Goal: Find specific page/section: Find specific page/section

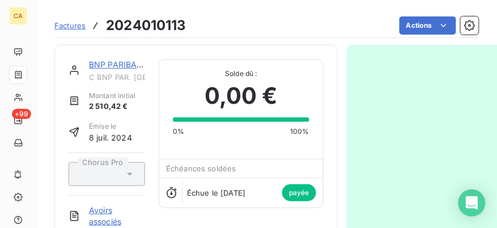
scroll to position [292, 0]
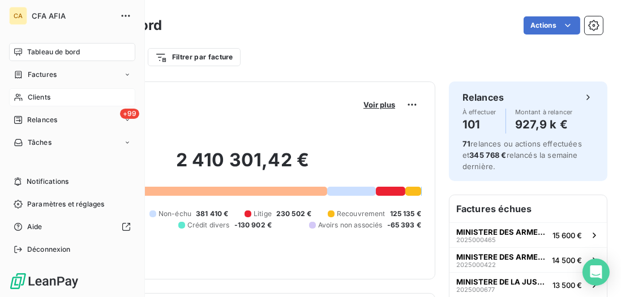
click at [23, 91] on div "Clients" at bounding box center [72, 97] width 126 height 18
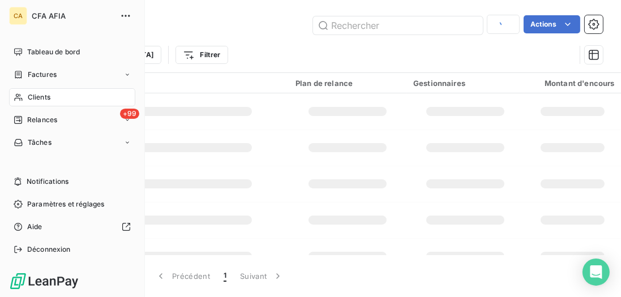
click at [35, 98] on span "Clients" at bounding box center [39, 97] width 23 height 10
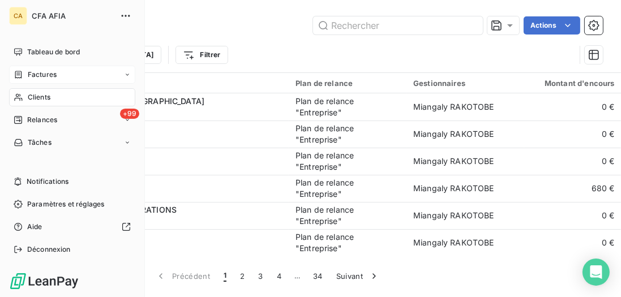
click at [50, 78] on span "Factures" at bounding box center [42, 75] width 29 height 10
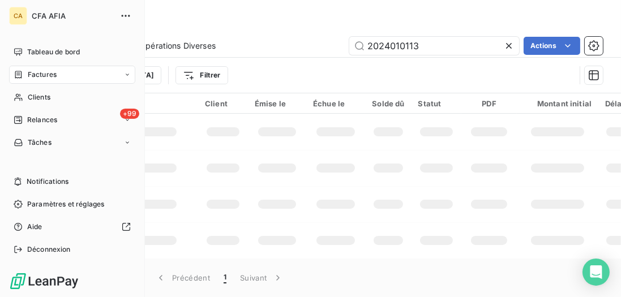
click at [33, 70] on span "Factures" at bounding box center [42, 75] width 29 height 10
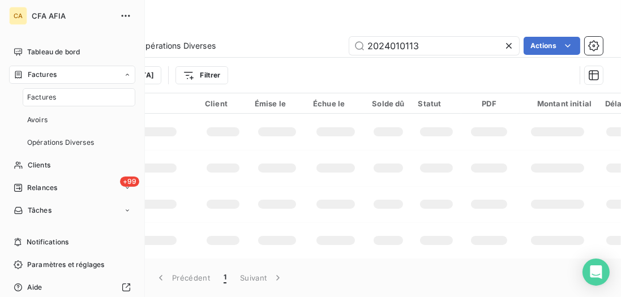
click at [45, 98] on span "Factures" at bounding box center [41, 97] width 29 height 10
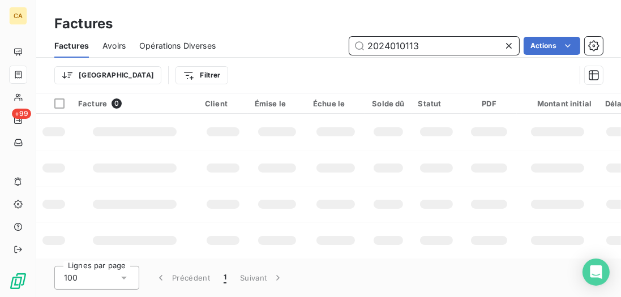
drag, startPoint x: 452, startPoint y: 50, endPoint x: 234, endPoint y: 40, distance: 218.3
click at [234, 40] on div "2024010113 Actions" at bounding box center [416, 46] width 374 height 18
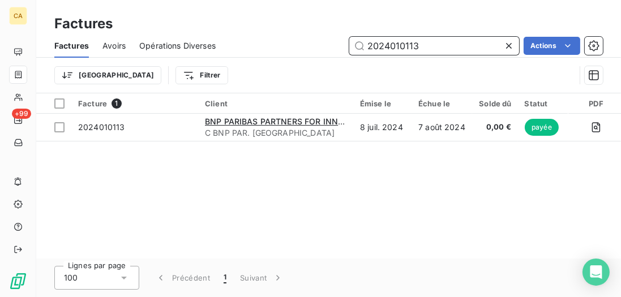
paste input "2025_427"
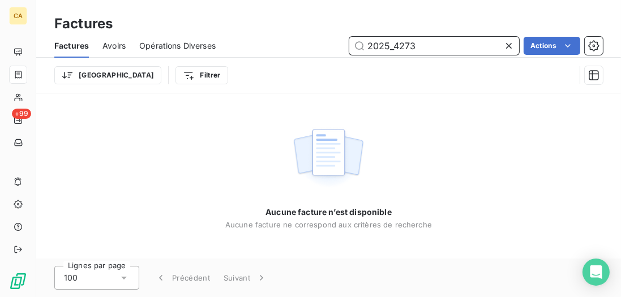
click at [390, 48] on input "2025_4273" at bounding box center [434, 46] width 170 height 18
click at [390, 47] on input "2025_4273" at bounding box center [434, 46] width 170 height 18
click at [390, 48] on input "2025_4273" at bounding box center [434, 46] width 170 height 18
click at [388, 49] on input "2025_4273" at bounding box center [434, 46] width 170 height 18
click at [388, 50] on input "2025_4273" at bounding box center [434, 46] width 170 height 18
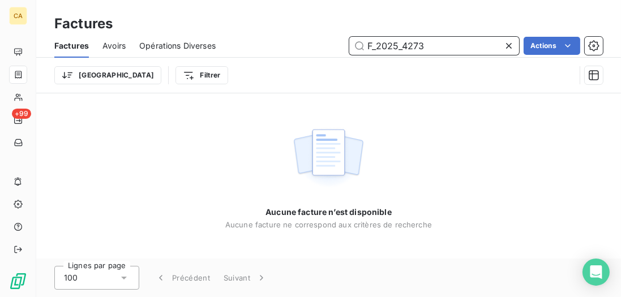
type input "F_2025_4273"
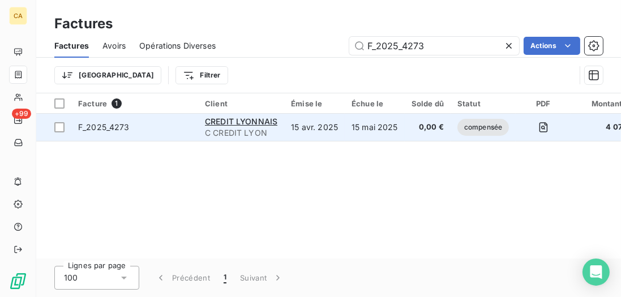
click at [165, 117] on td "F_2025_4273" at bounding box center [134, 127] width 127 height 27
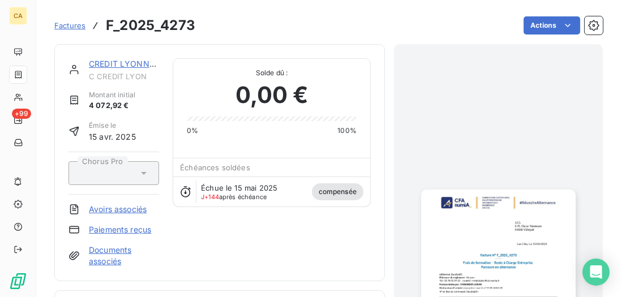
click at [133, 66] on link "CREDIT LYONNAIS" at bounding box center [126, 64] width 74 height 10
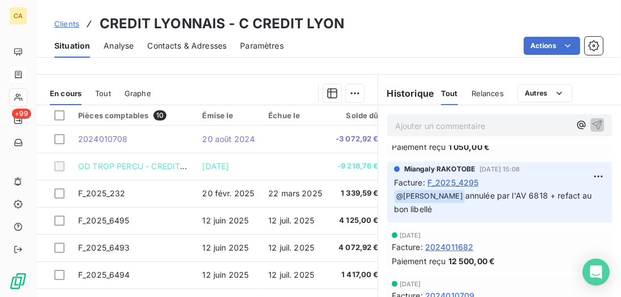
scroll to position [582, 0]
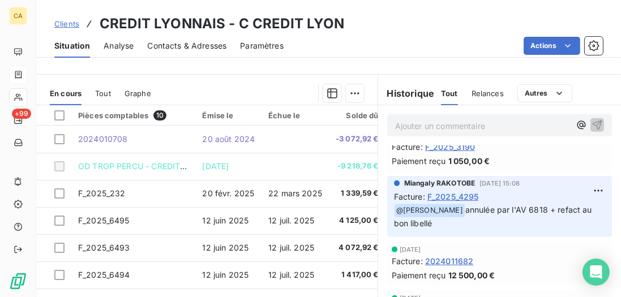
click at [473, 197] on span "F_2025_4295" at bounding box center [454, 197] width 52 height 12
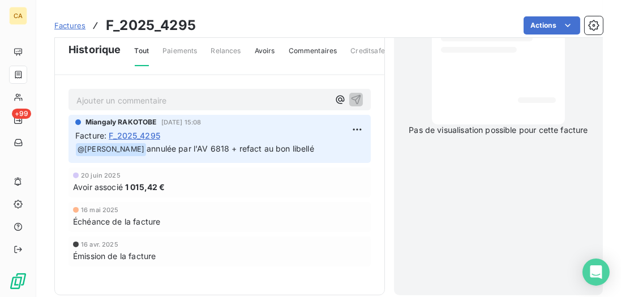
scroll to position [274, 0]
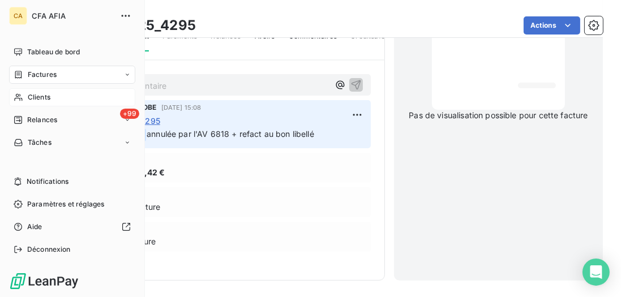
click at [42, 98] on span "Clients" at bounding box center [39, 97] width 23 height 10
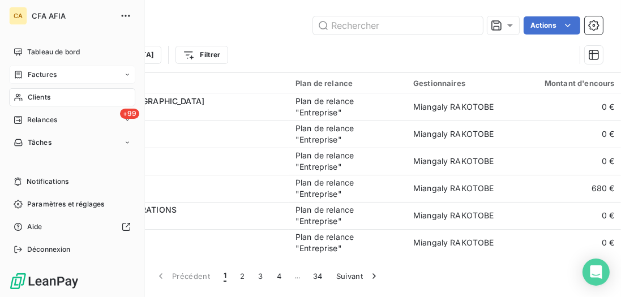
click at [43, 70] on span "Factures" at bounding box center [42, 75] width 29 height 10
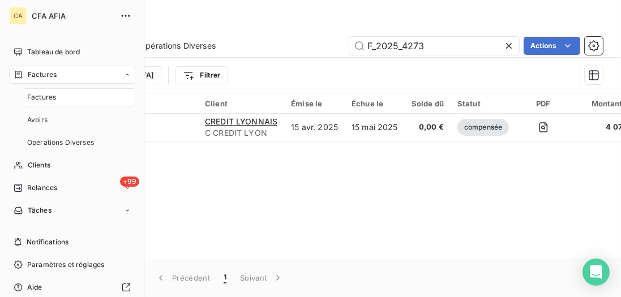
click at [44, 98] on span "Factures" at bounding box center [41, 97] width 29 height 10
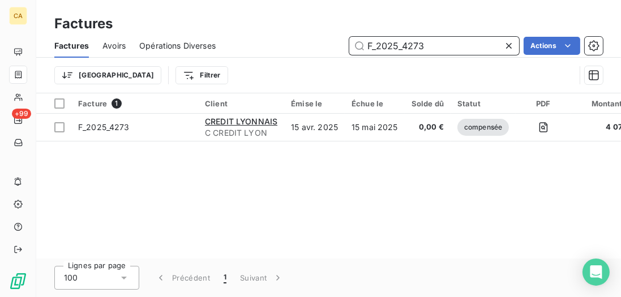
drag, startPoint x: 372, startPoint y: 39, endPoint x: 241, endPoint y: 33, distance: 131.5
click at [241, 33] on div "Factures Factures Avoirs Opérations Diverses F_2025_4273 Actions Trier Filtrer" at bounding box center [328, 46] width 585 height 93
paste input "11909"
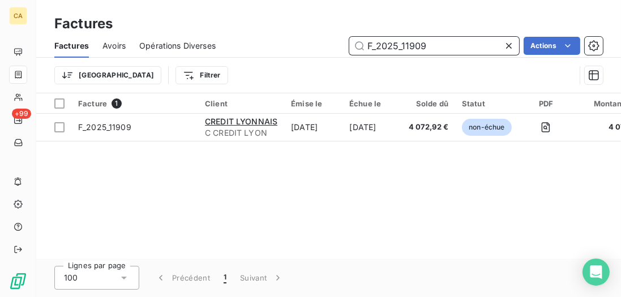
type input "F_2025_11909"
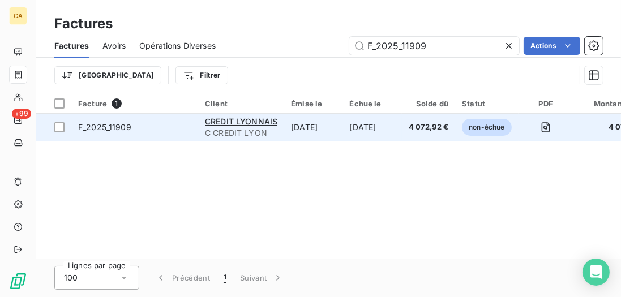
click at [193, 125] on td "F_2025_11909" at bounding box center [134, 127] width 127 height 27
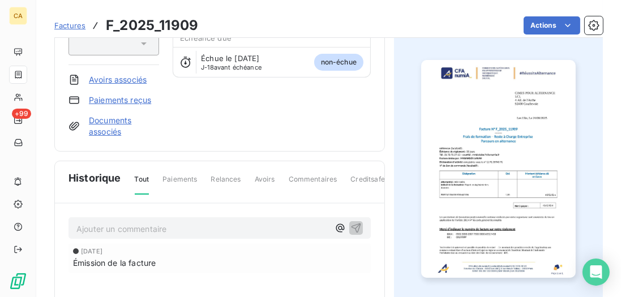
scroll to position [130, 0]
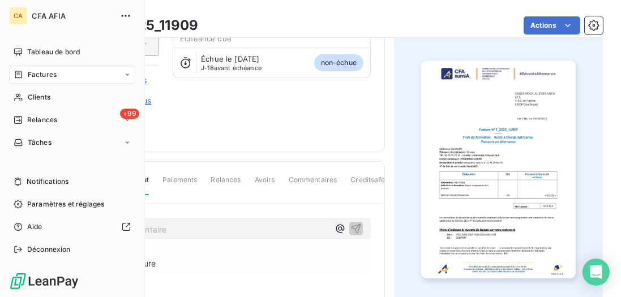
click at [39, 71] on span "Factures" at bounding box center [42, 75] width 29 height 10
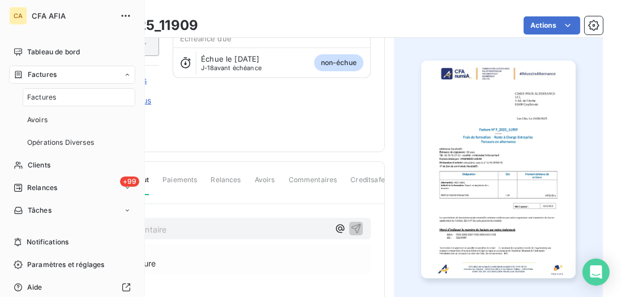
click at [54, 99] on span "Factures" at bounding box center [41, 97] width 29 height 10
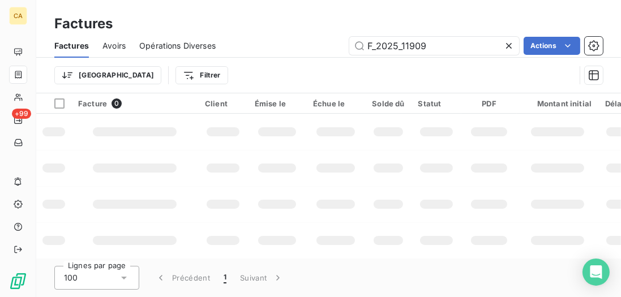
drag, startPoint x: 434, startPoint y: 46, endPoint x: 217, endPoint y: 14, distance: 219.8
click at [217, 14] on div "Factures Factures Avoirs Opérations Diverses F_2025_11909 Actions Trier Filtrer" at bounding box center [328, 46] width 585 height 93
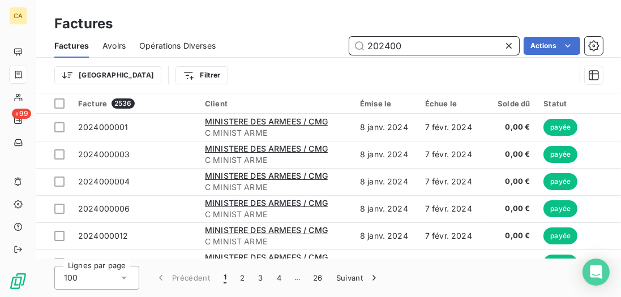
click at [447, 48] on input "202400" at bounding box center [434, 46] width 170 height 18
type input "2024008510"
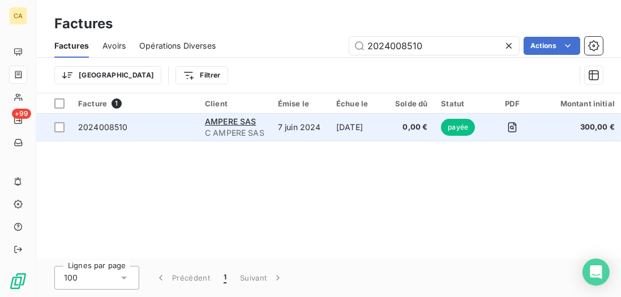
click at [289, 118] on td "7 juin 2024" at bounding box center [300, 127] width 58 height 27
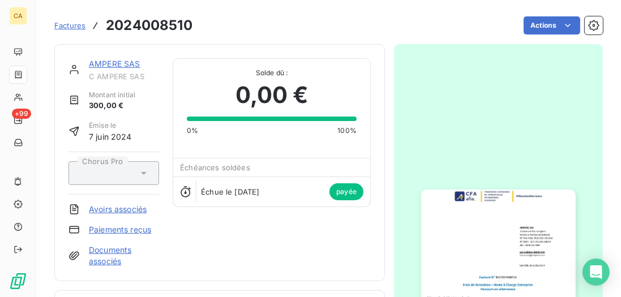
click at [122, 62] on link "AMPERE SAS" at bounding box center [115, 64] width 52 height 10
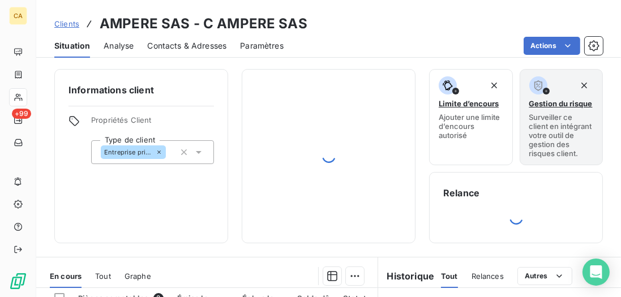
click at [176, 46] on span "Contacts & Adresses" at bounding box center [186, 45] width 79 height 11
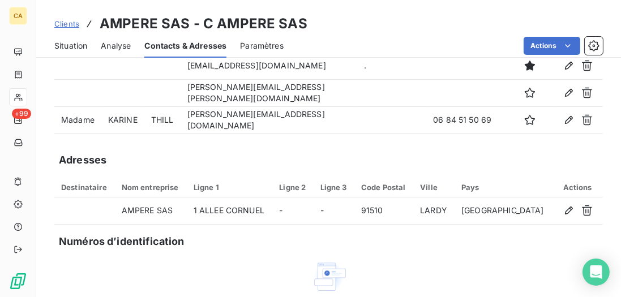
scroll to position [32, 0]
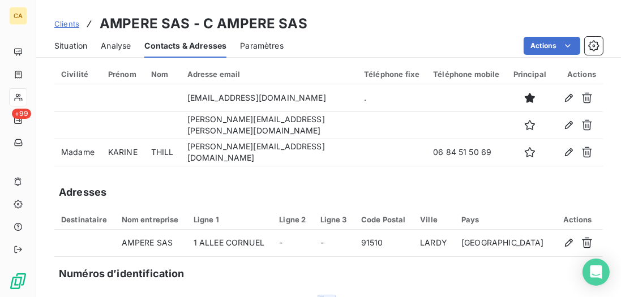
click at [95, 50] on div "Situation Analyse Contacts & Adresses Paramètres Actions" at bounding box center [328, 46] width 585 height 24
click at [83, 50] on span "Situation" at bounding box center [70, 45] width 33 height 11
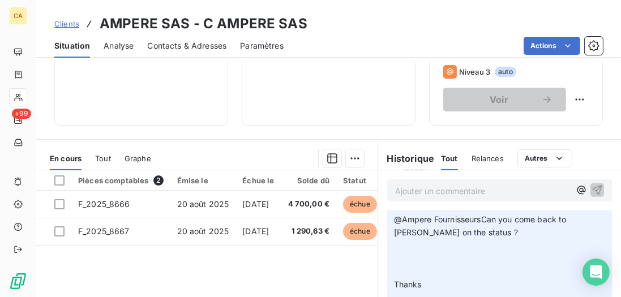
scroll to position [550, 0]
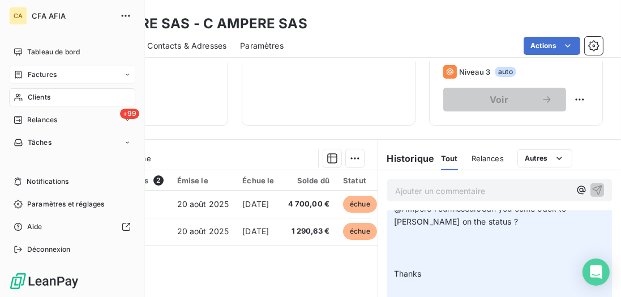
click at [38, 83] on div "Factures" at bounding box center [72, 75] width 126 height 18
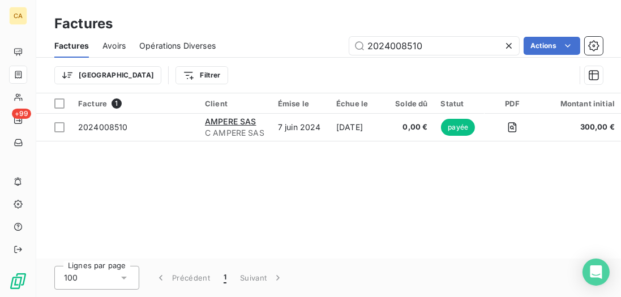
drag, startPoint x: 443, startPoint y: 45, endPoint x: 258, endPoint y: 42, distance: 185.2
click at [258, 42] on div "2024008510 Actions" at bounding box center [416, 46] width 374 height 18
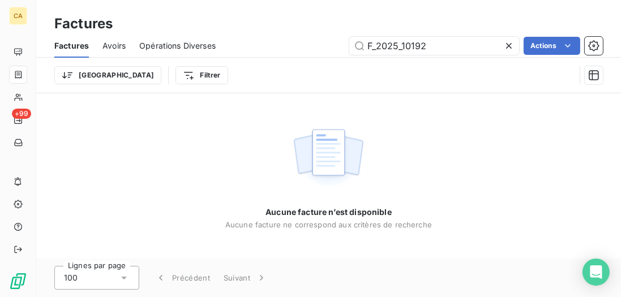
type input "F_2025_10192"
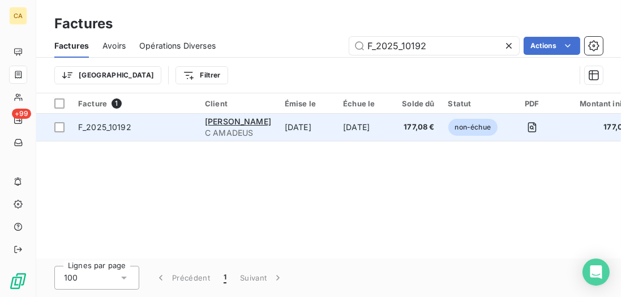
click at [283, 128] on td "8 sept. 2025" at bounding box center [307, 127] width 58 height 27
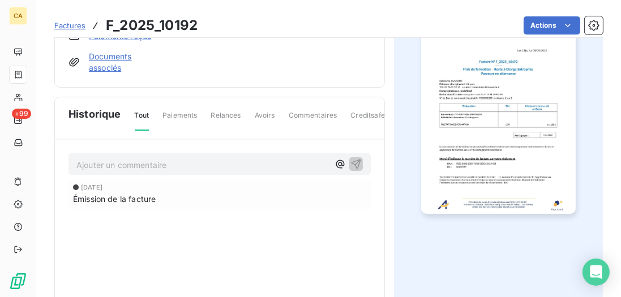
scroll to position [227, 0]
